Goal: Information Seeking & Learning: Check status

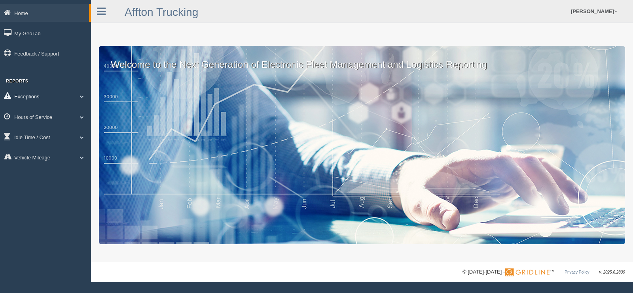
click at [82, 95] on span at bounding box center [82, 96] width 10 height 4
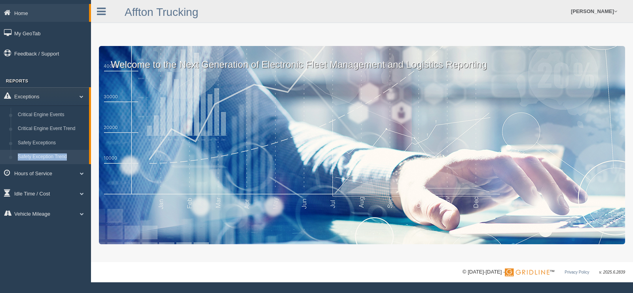
drag, startPoint x: 89, startPoint y: 142, endPoint x: 88, endPoint y: 162, distance: 20.6
click at [88, 162] on li "Exceptions Critical Engine Events Critical Engine Event Trend Safety Exceptions…" at bounding box center [45, 125] width 91 height 77
click at [89, 165] on link "Hours of Service" at bounding box center [45, 173] width 91 height 18
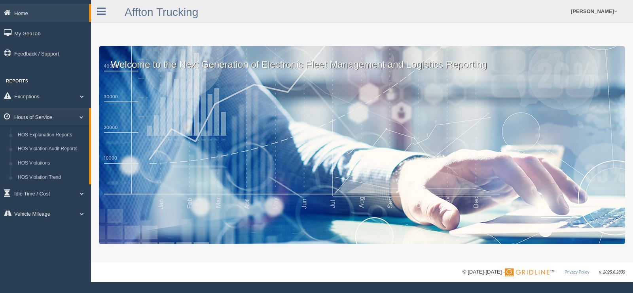
click at [82, 116] on span at bounding box center [78, 117] width 10 height 4
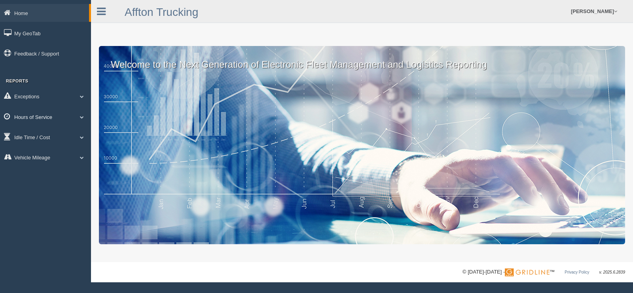
click at [81, 118] on span at bounding box center [82, 117] width 10 height 4
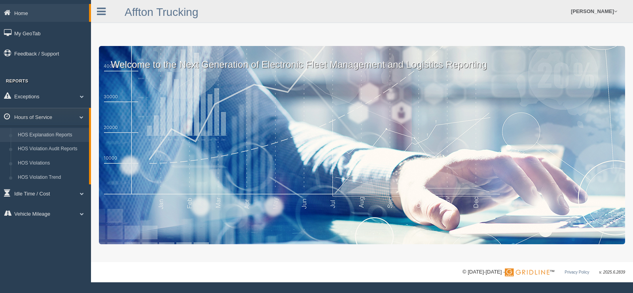
click at [67, 129] on link "HOS Explanation Reports" at bounding box center [51, 135] width 75 height 14
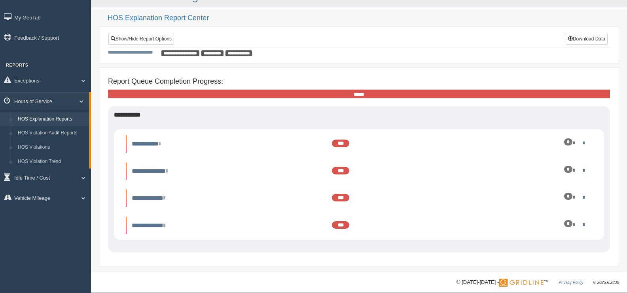
scroll to position [23, 0]
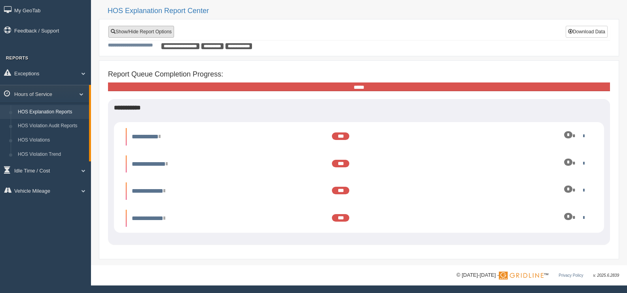
click at [147, 30] on link "Show/Hide Report Options" at bounding box center [141, 32] width 66 height 12
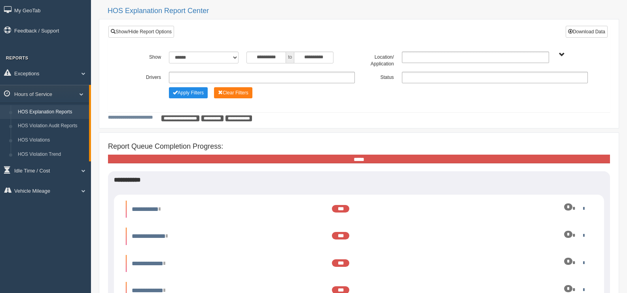
click at [214, 78] on ul at bounding box center [262, 77] width 186 height 11
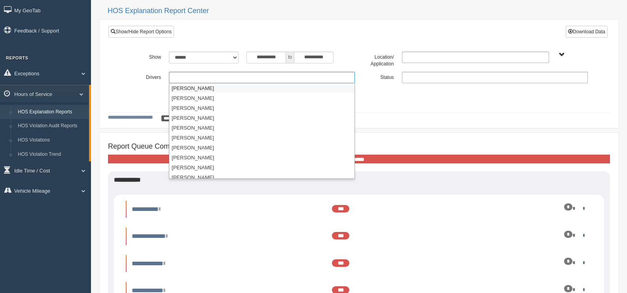
click at [214, 78] on ul at bounding box center [262, 77] width 186 height 11
click at [181, 80] on ul at bounding box center [262, 77] width 186 height 11
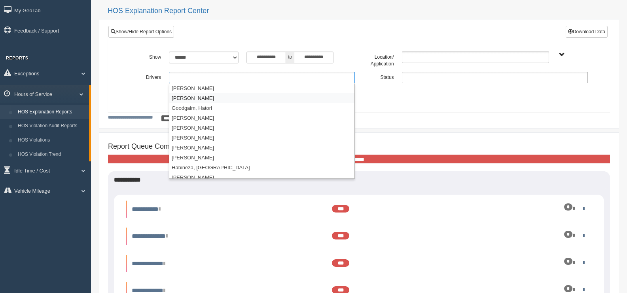
click at [197, 97] on li "Gibson, Scott" at bounding box center [261, 98] width 185 height 10
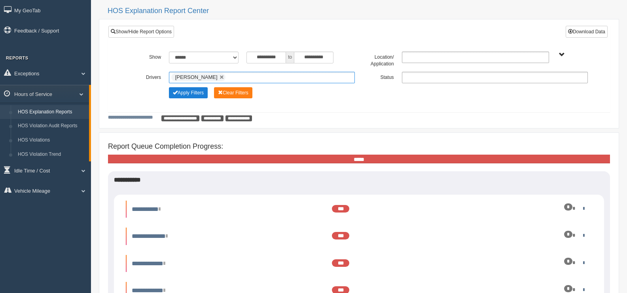
click at [193, 90] on button "Apply Filters" at bounding box center [188, 92] width 39 height 11
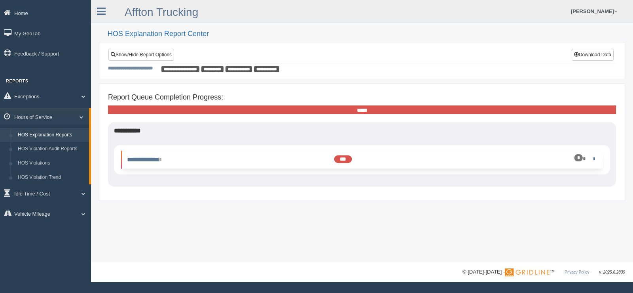
click at [342, 156] on span "***" at bounding box center [344, 159] width 18 height 8
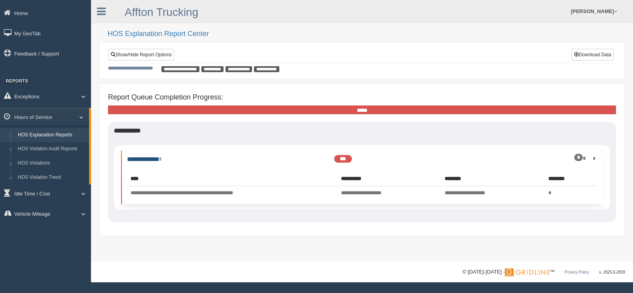
click at [161, 156] on link "**********" at bounding box center [144, 159] width 34 height 6
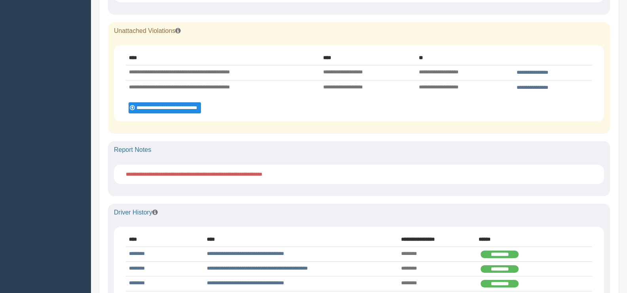
scroll to position [194, 0]
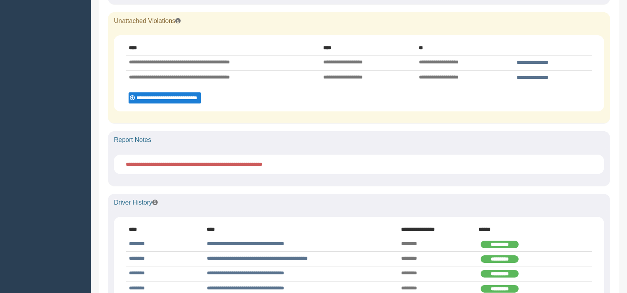
click at [177, 96] on input "**********" at bounding box center [165, 97] width 72 height 11
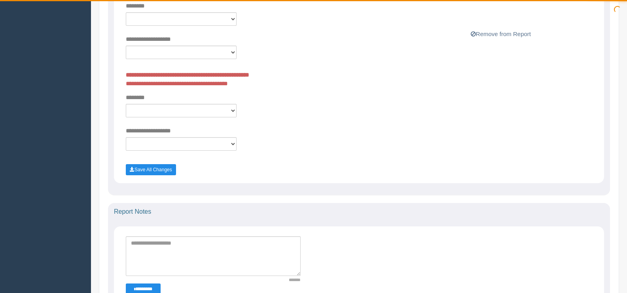
scroll to position [194, 0]
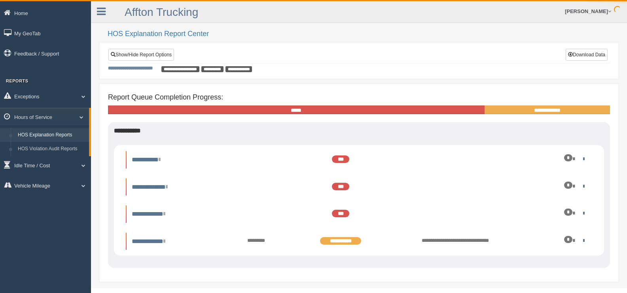
scroll to position [23, 0]
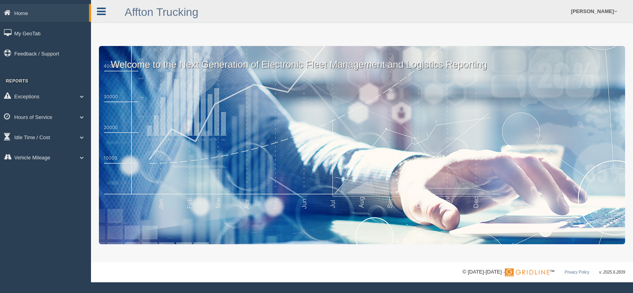
click at [105, 10] on icon at bounding box center [101, 11] width 9 height 10
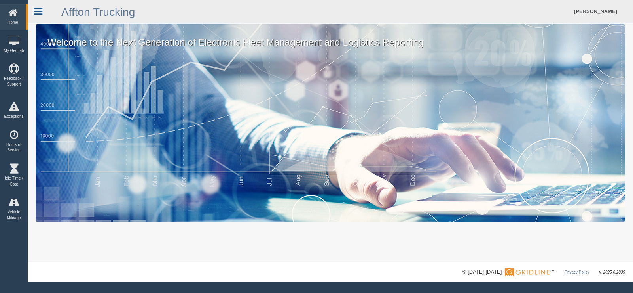
click at [40, 12] on icon at bounding box center [38, 11] width 9 height 10
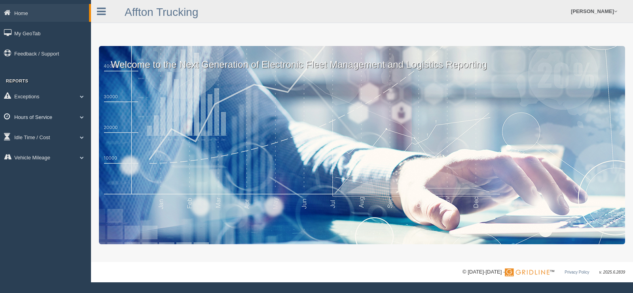
click at [24, 115] on link "Hours of Service" at bounding box center [45, 117] width 91 height 18
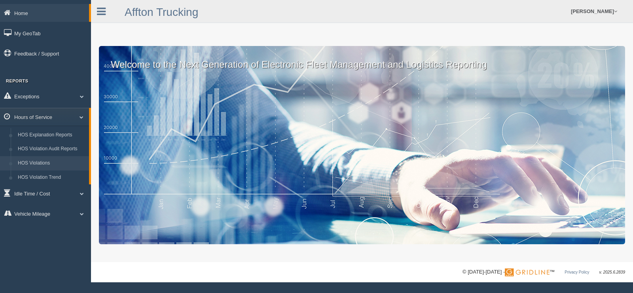
click at [37, 161] on link "HOS Violations" at bounding box center [51, 163] width 75 height 14
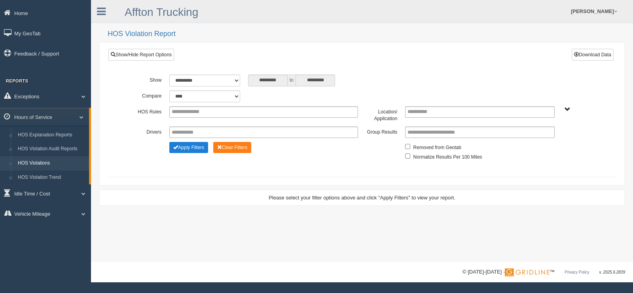
click at [195, 147] on button "Apply Filters" at bounding box center [188, 147] width 39 height 11
